Goal: Navigation & Orientation: Find specific page/section

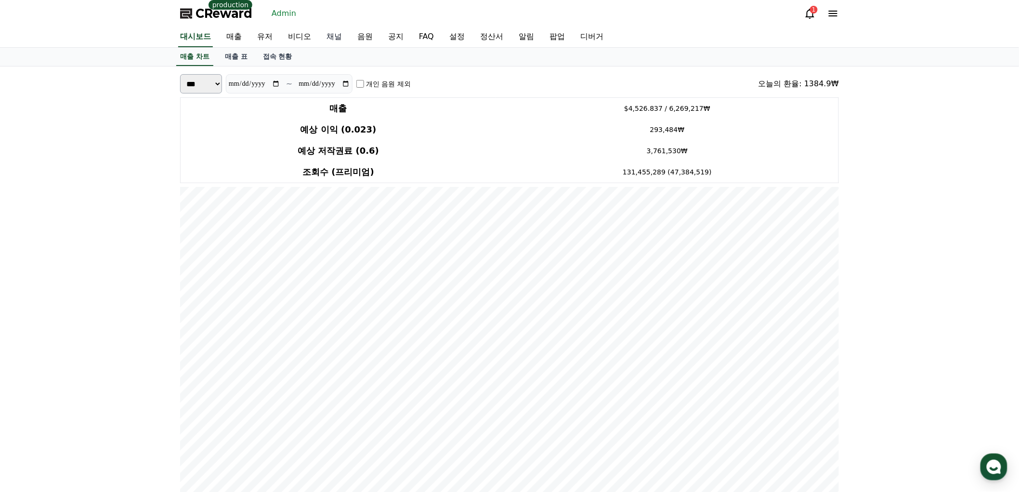
click at [325, 36] on link "채널" at bounding box center [334, 37] width 31 height 20
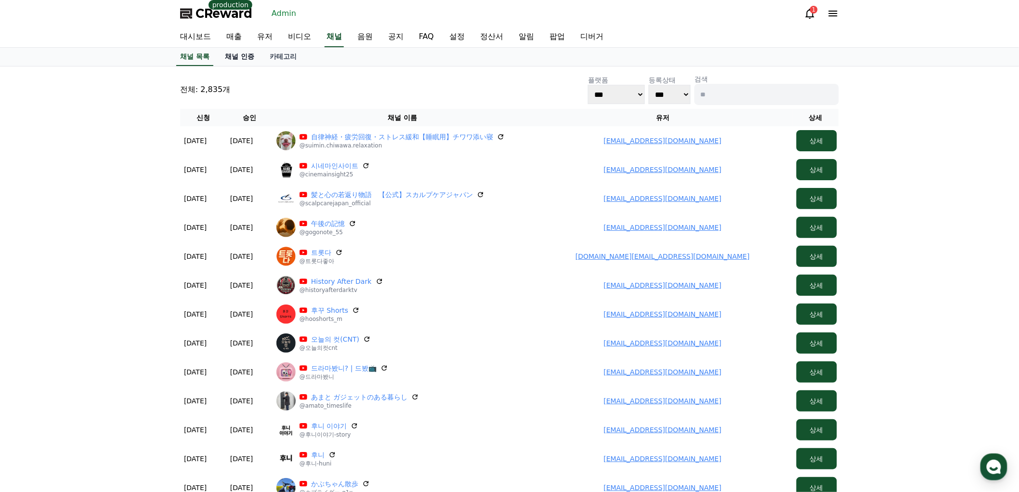
click at [245, 53] on link "채널 인증" at bounding box center [239, 57] width 45 height 18
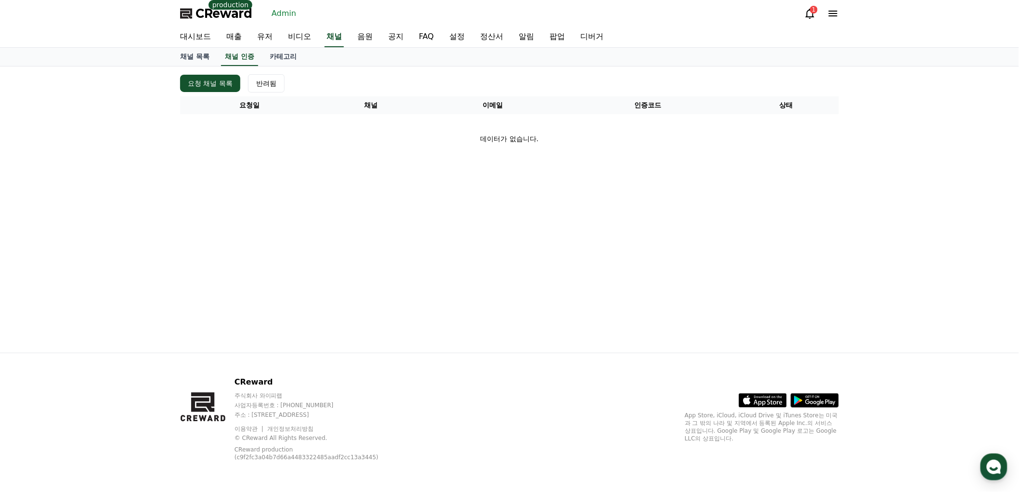
click at [185, 13] on polygon at bounding box center [185, 14] width 10 height 7
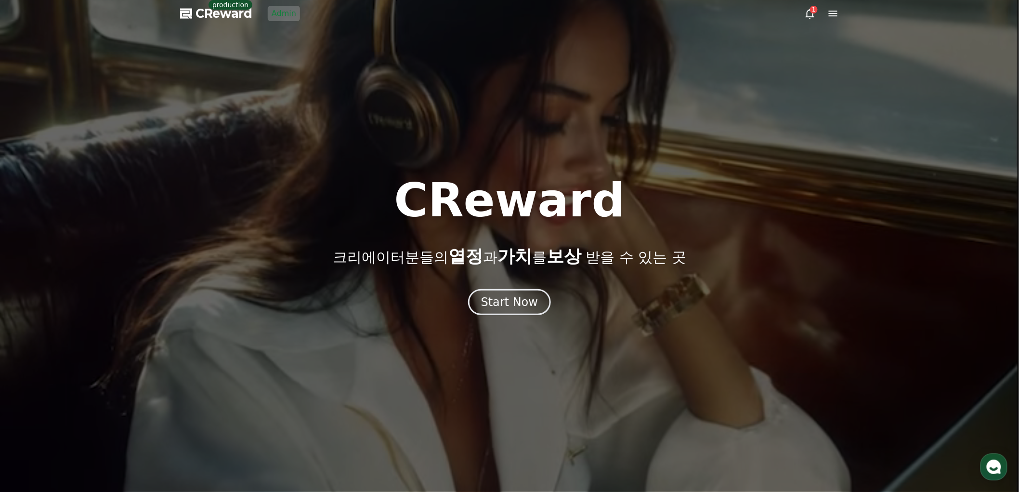
click at [808, 13] on icon at bounding box center [810, 14] width 12 height 12
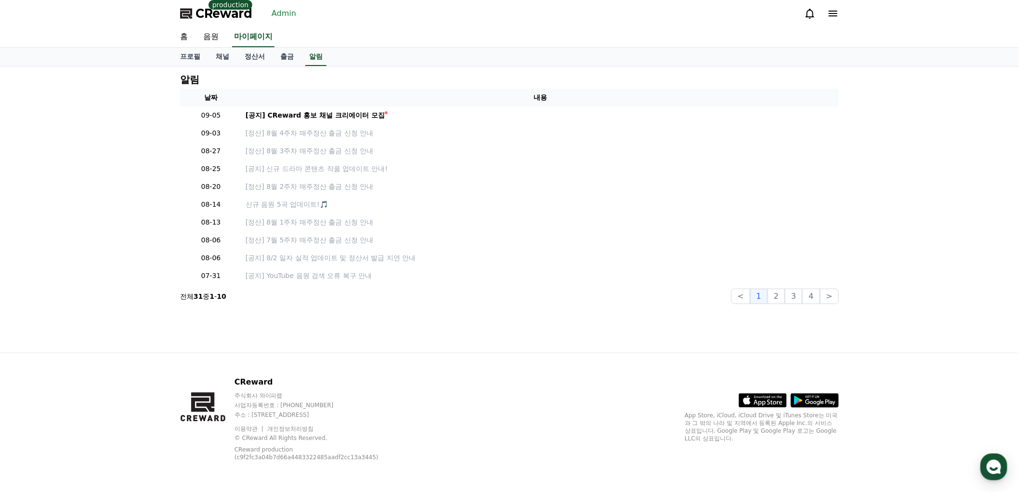
click at [118, 226] on div "알림 날짜 내용 09-05 [공지] CReward 홍보 채널 크리에이터 모집 09-03 [정산] 8월 4주차 매주정산 출금 신청 안내 08-2…" at bounding box center [509, 209] width 1019 height 286
click at [716, 40] on div "홈 음원 마이페이지" at bounding box center [509, 37] width 674 height 20
click at [30, 214] on div "알림 날짜 내용 09-05 [공지] CReward 홍보 채널 크리에이터 모집 09-03 [정산] 8월 4주차 매주정산 출금 신청 안내 08-2…" at bounding box center [509, 209] width 1019 height 286
click at [142, 218] on div "알림 날짜 내용 09-05 [공지] CReward 홍보 채널 크리에이터 모집 09-03 [정산] 8월 4주차 매주정산 출금 신청 안내 08-2…" at bounding box center [509, 209] width 1019 height 286
click at [114, 249] on div "알림 날짜 내용 09-05 [공지] CReward 홍보 채널 크리에이터 모집 09-03 [정산] 8월 4주차 매주정산 출금 신청 안내 08-2…" at bounding box center [509, 209] width 1019 height 286
